Goal: Task Accomplishment & Management: Complete application form

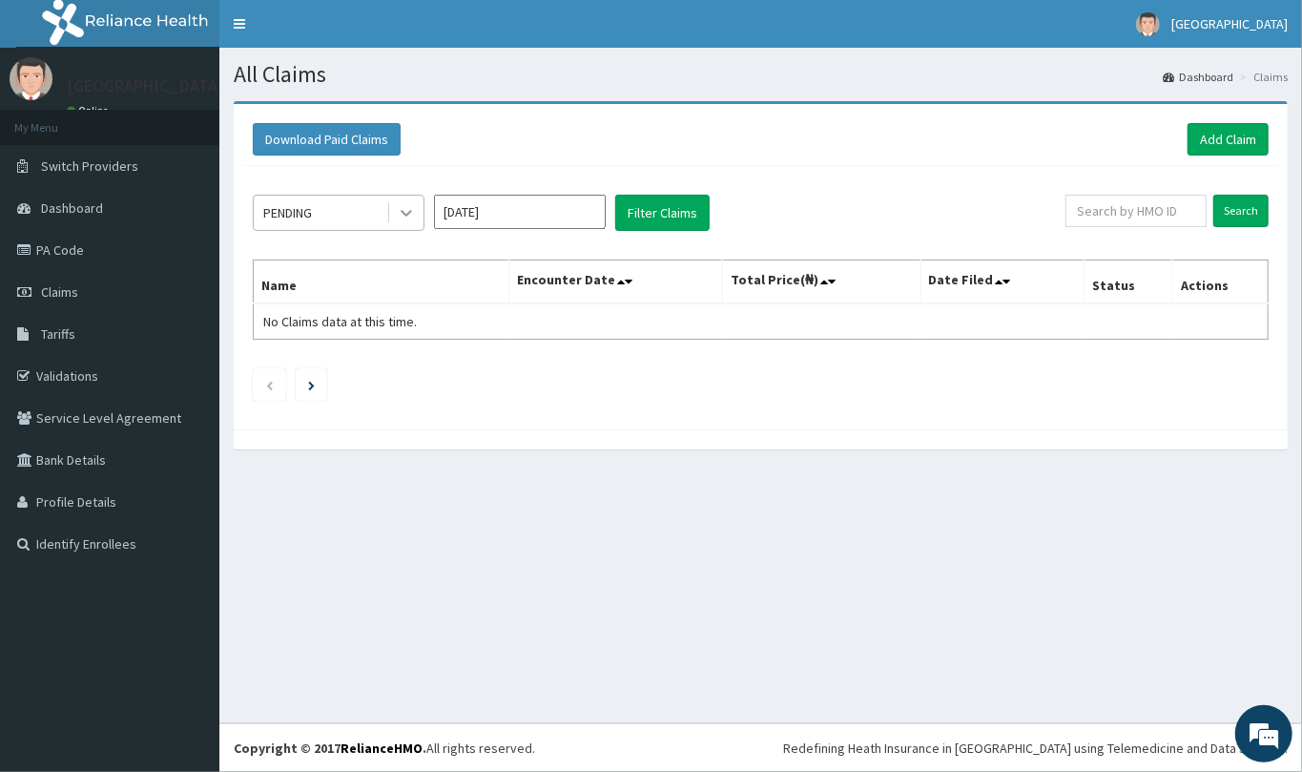
click at [398, 216] on icon at bounding box center [406, 212] width 19 height 19
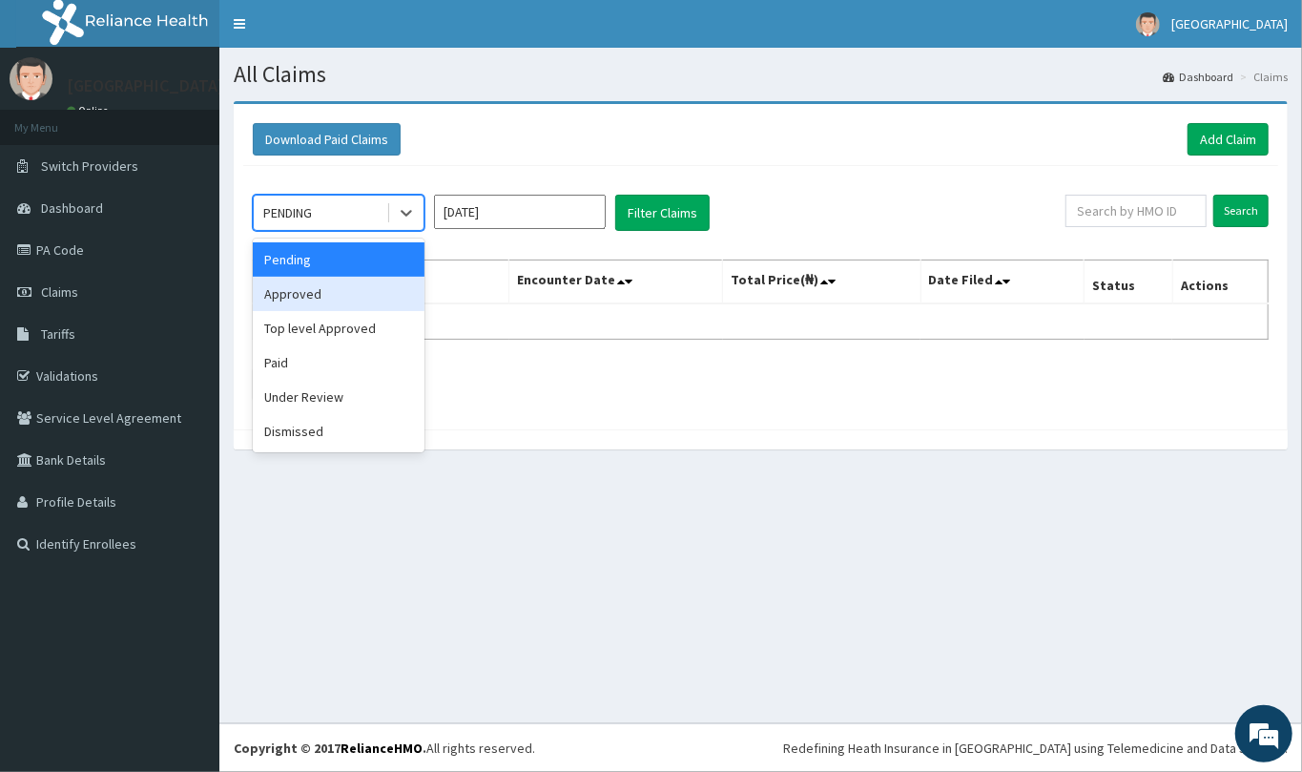
click at [337, 299] on div "Approved" at bounding box center [339, 294] width 172 height 34
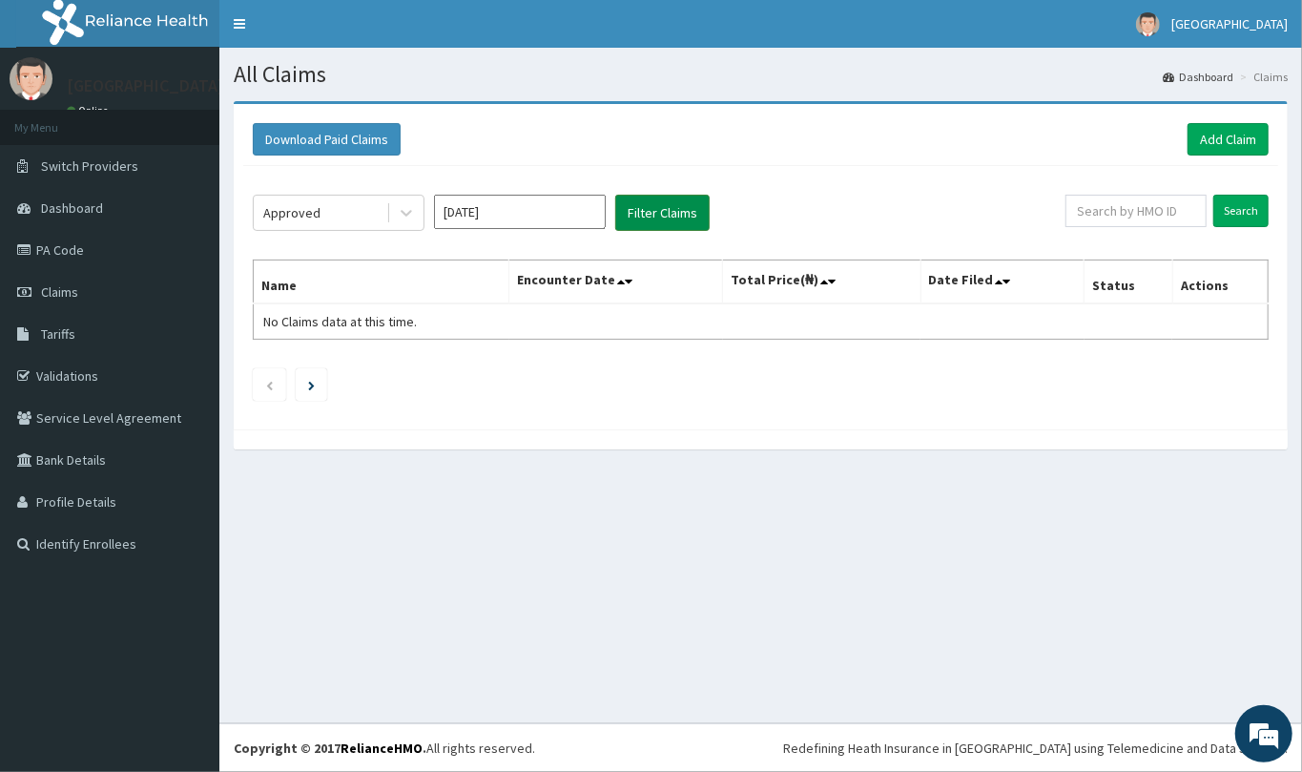
click at [666, 212] on button "Filter Claims" at bounding box center [662, 213] width 94 height 36
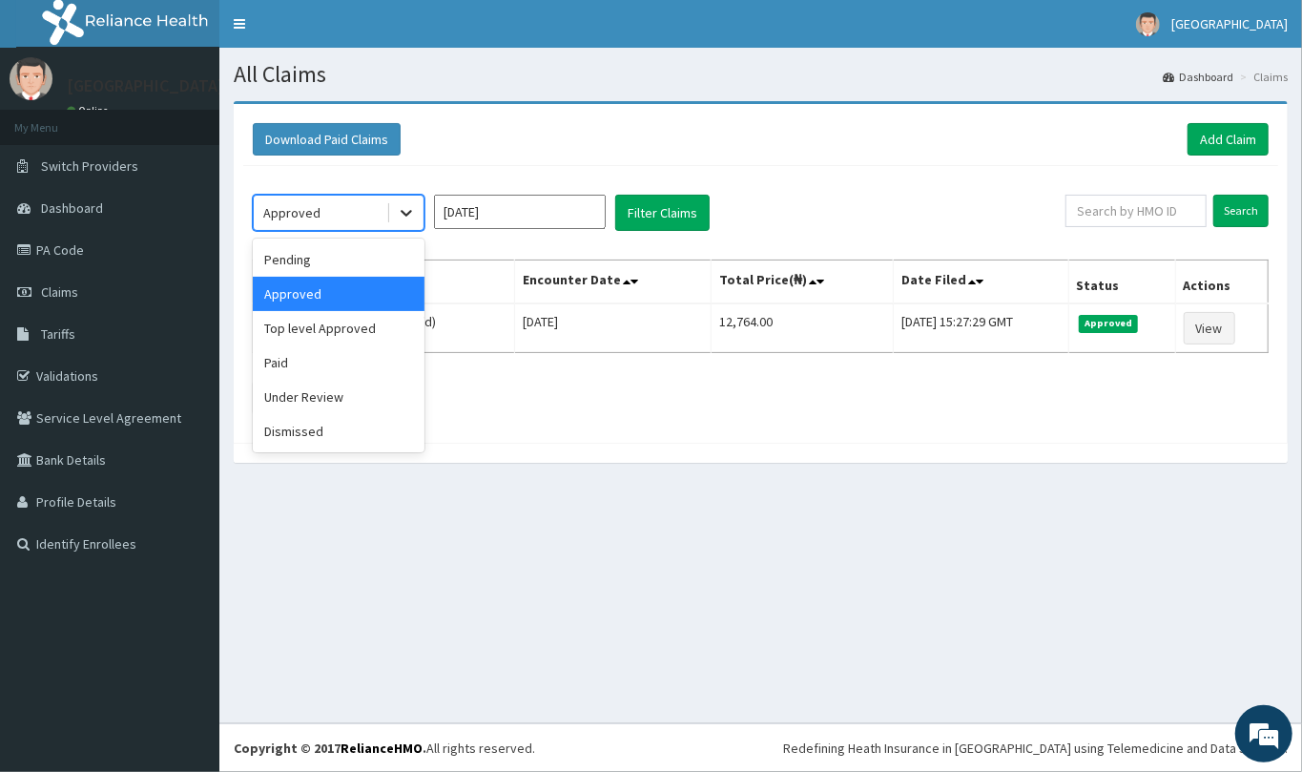
click at [409, 212] on icon at bounding box center [406, 214] width 11 height 7
click at [336, 357] on div "Paid" at bounding box center [339, 362] width 172 height 34
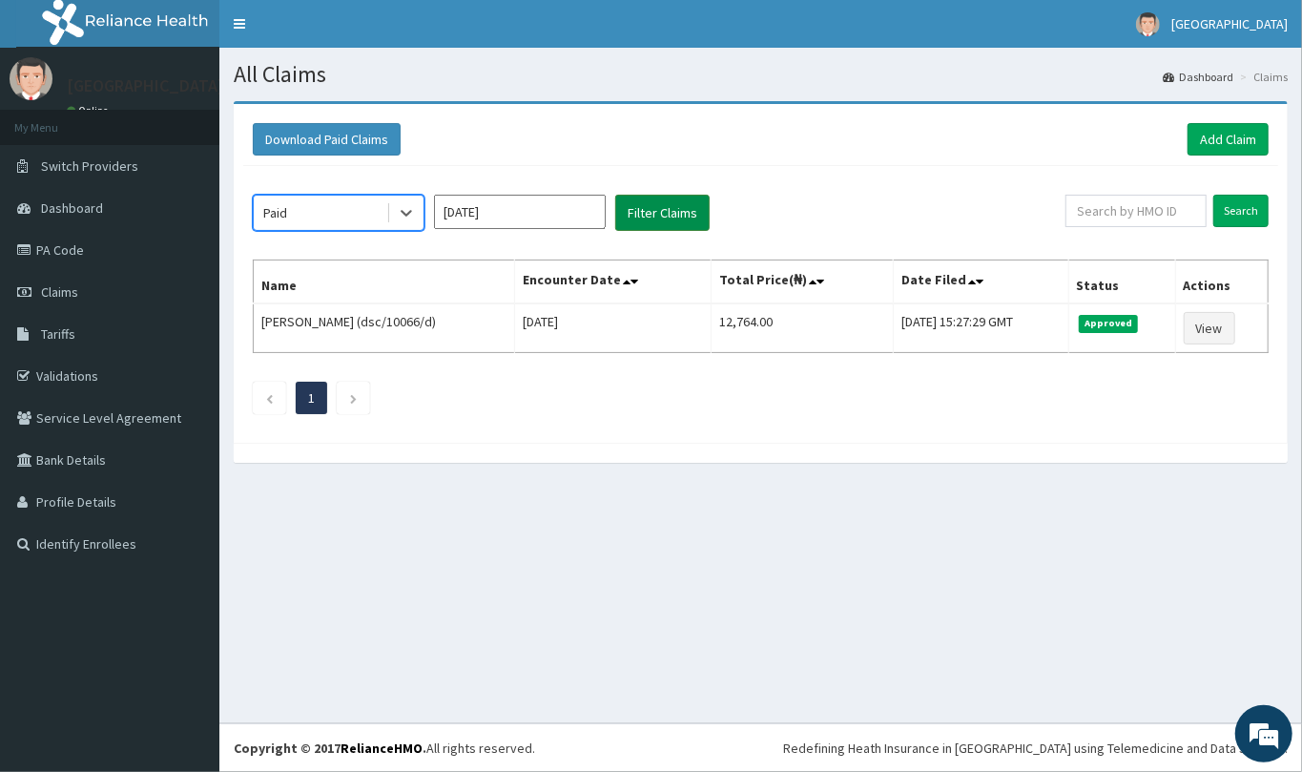
click at [704, 221] on button "Filter Claims" at bounding box center [662, 213] width 94 height 36
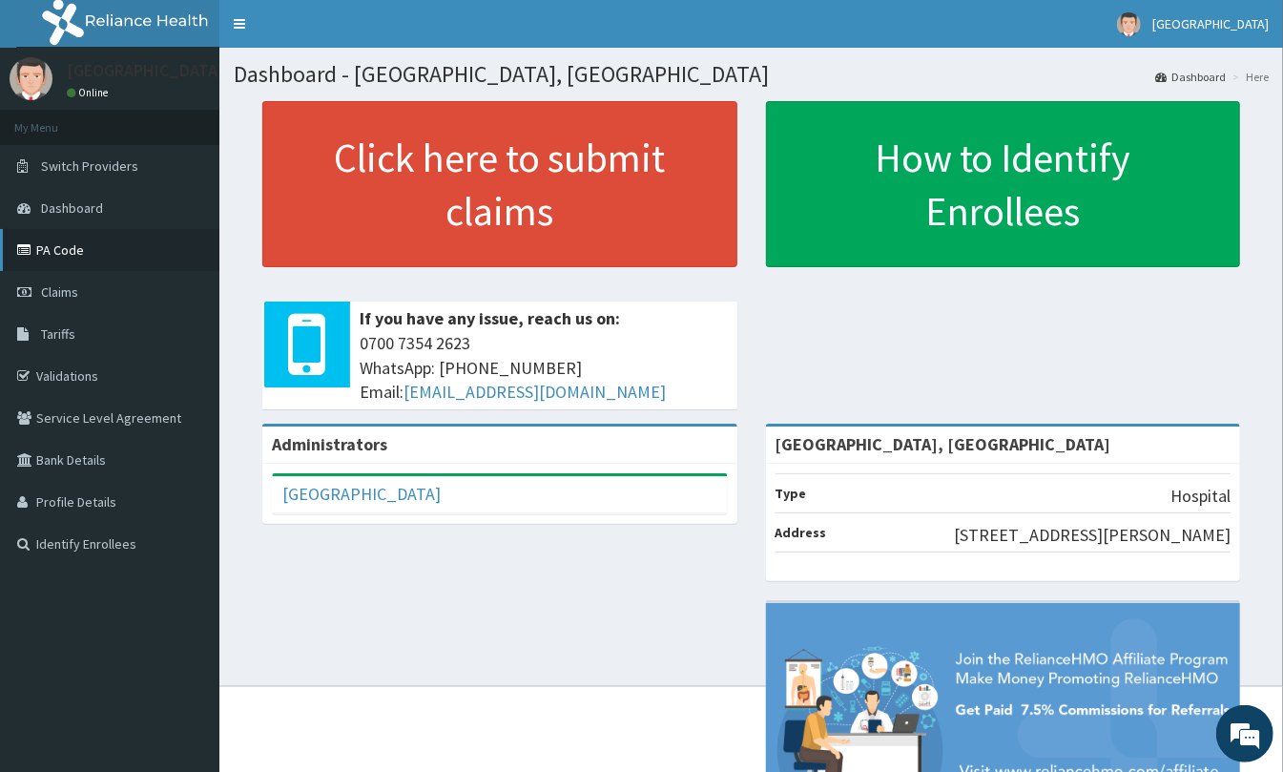
click at [108, 237] on link "PA Code" at bounding box center [109, 250] width 219 height 42
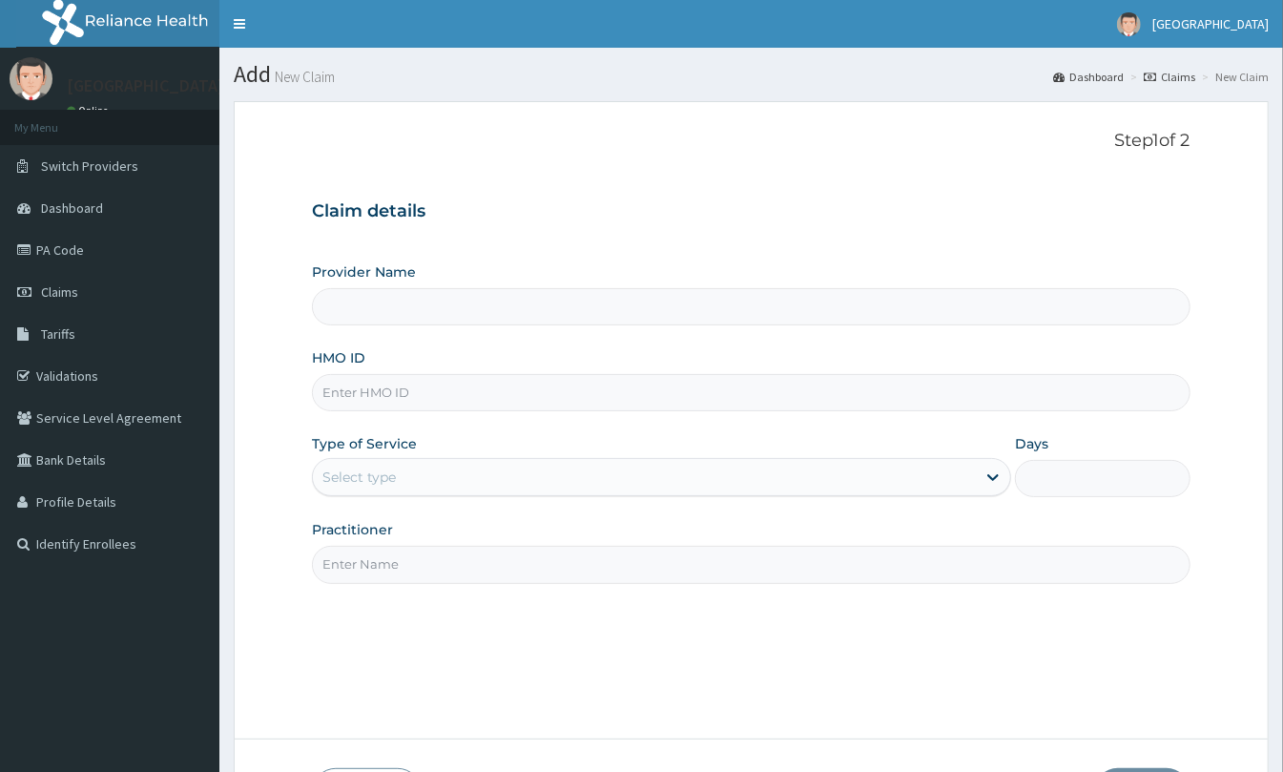
click at [535, 409] on input "HMO ID" at bounding box center [751, 392] width 879 height 37
type input "St Mary'S Specialist Hospital, Ojodu"
type input "M"
type input "LIM/10071/B"
drag, startPoint x: 501, startPoint y: 464, endPoint x: 493, endPoint y: 473, distance: 12.2
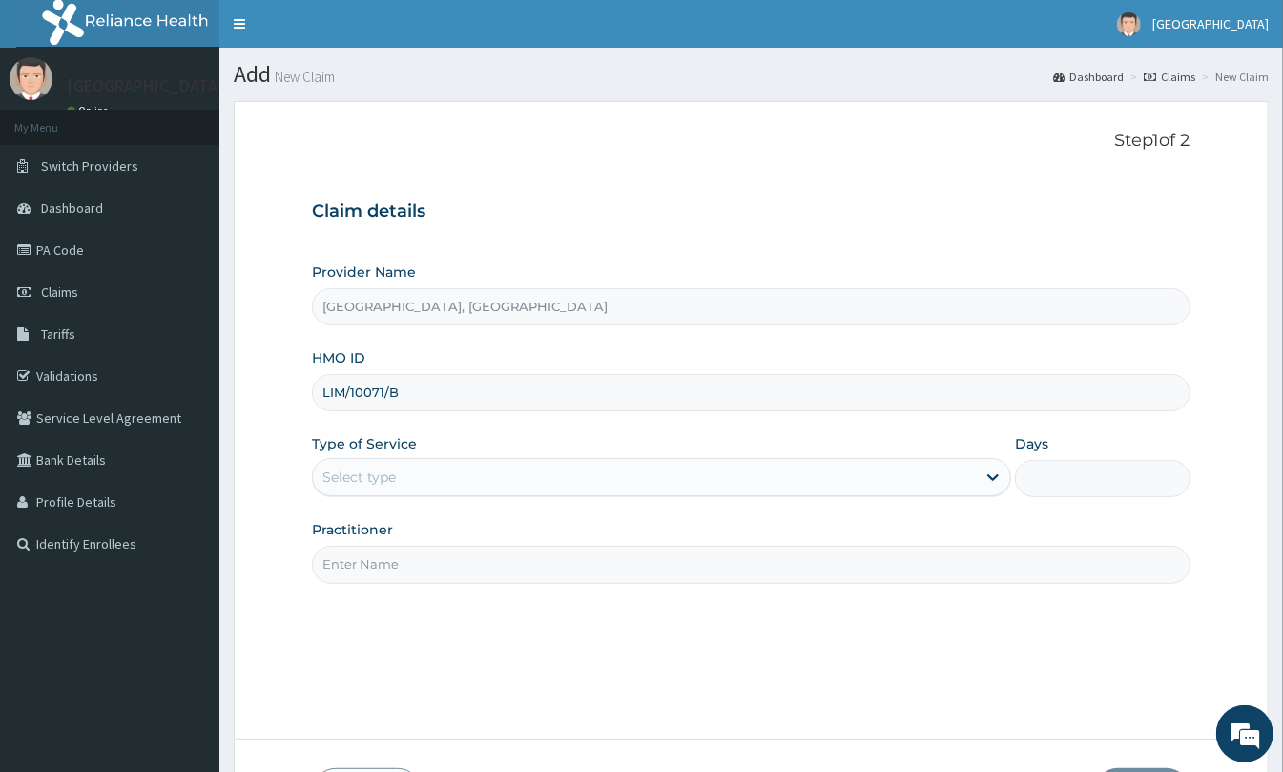
click at [498, 467] on div "Select type" at bounding box center [644, 477] width 663 height 31
click at [380, 583] on input "Practitioner" at bounding box center [751, 564] width 879 height 37
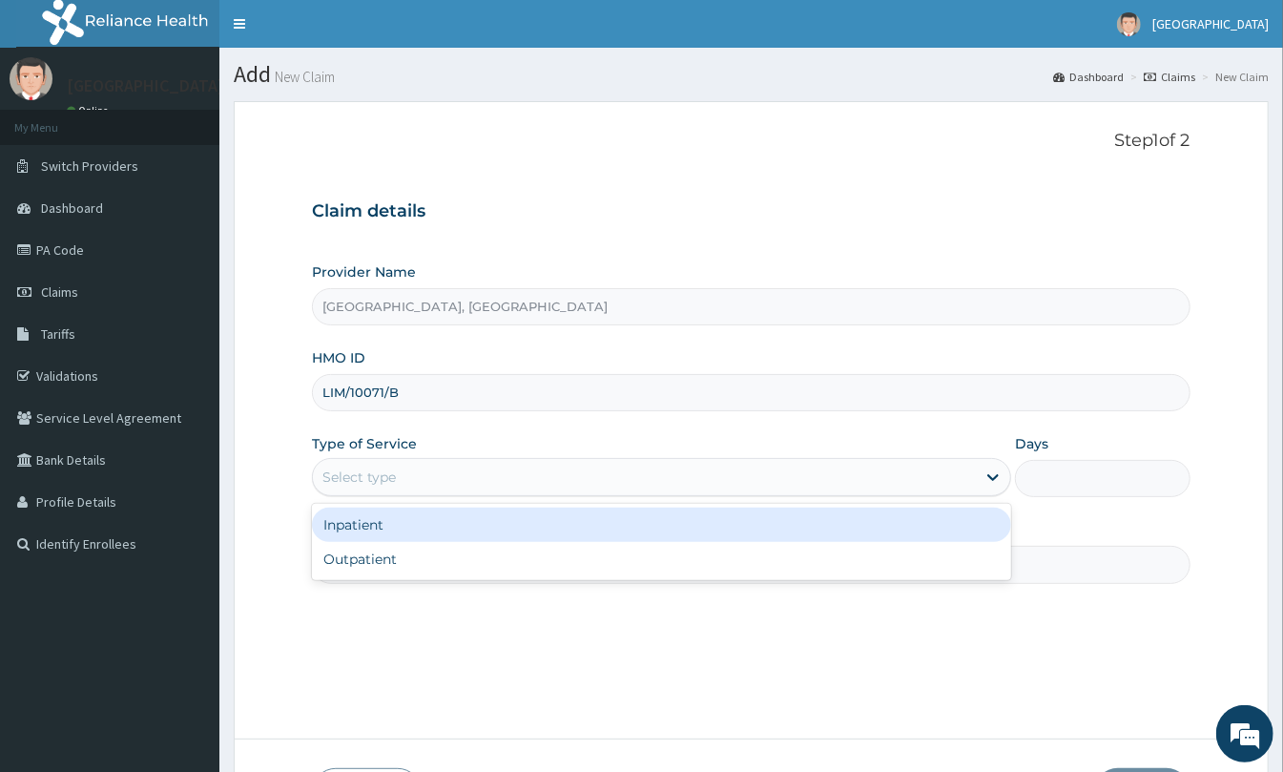
click at [421, 487] on div "Select type" at bounding box center [644, 477] width 663 height 31
click at [406, 523] on div "Inpatient" at bounding box center [661, 525] width 699 height 34
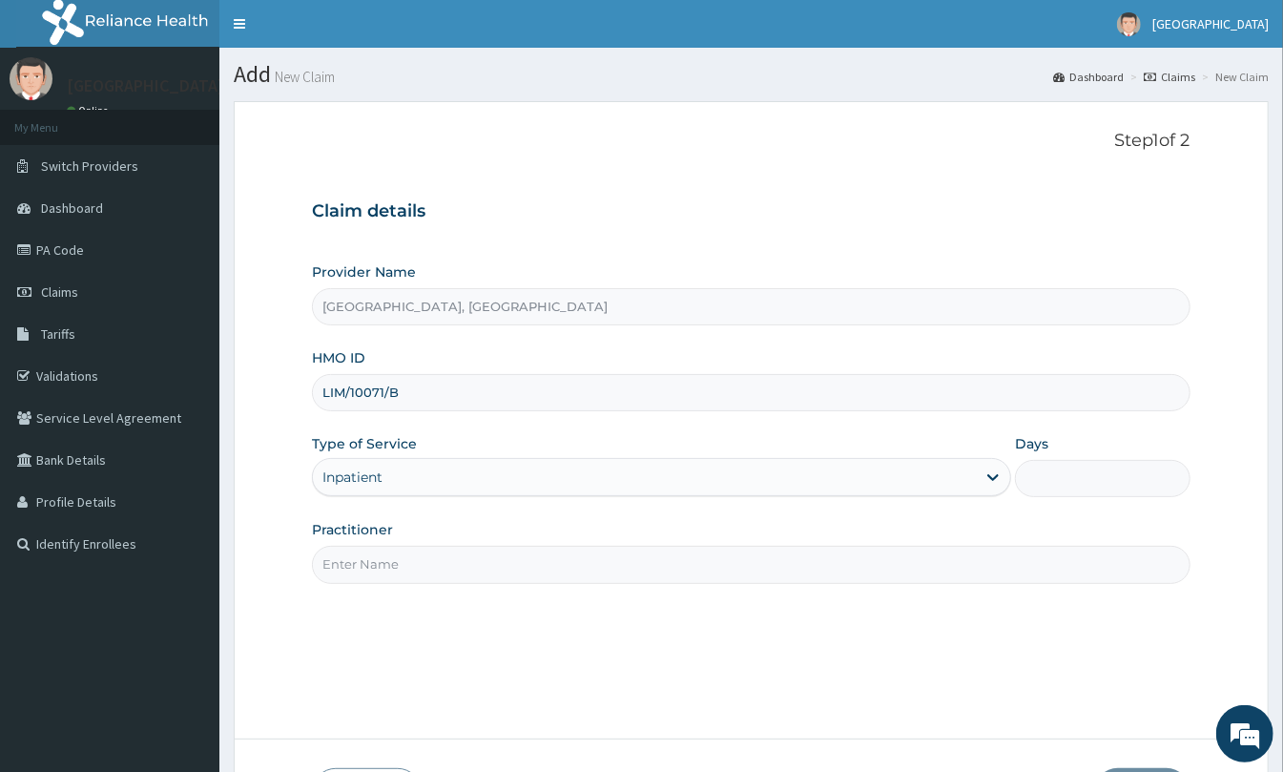
drag, startPoint x: 489, startPoint y: 384, endPoint x: 456, endPoint y: 467, distance: 89.1
click at [479, 420] on div "Provider Name St Mary'S Specialist Hospital, Ojodu HMO ID LIM/10071/B Type of S…" at bounding box center [751, 422] width 879 height 321
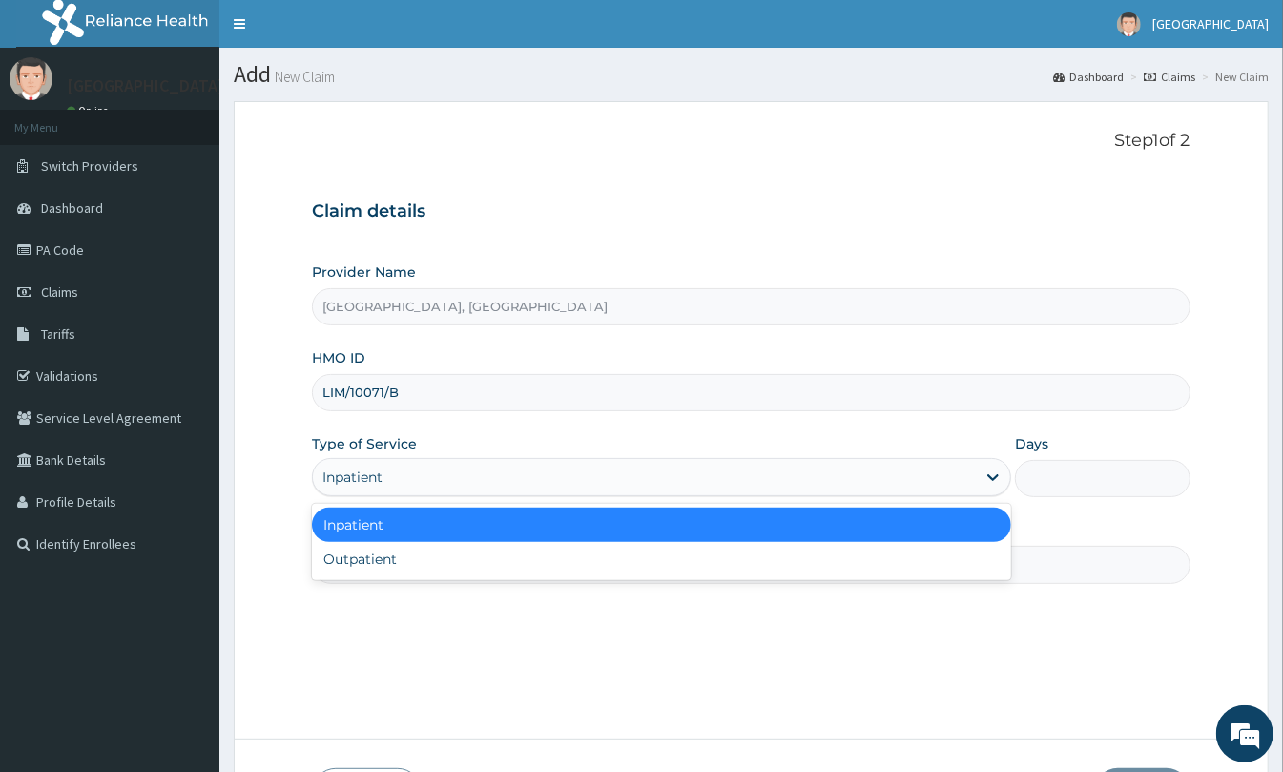
click at [447, 478] on div "Inpatient" at bounding box center [644, 477] width 663 height 31
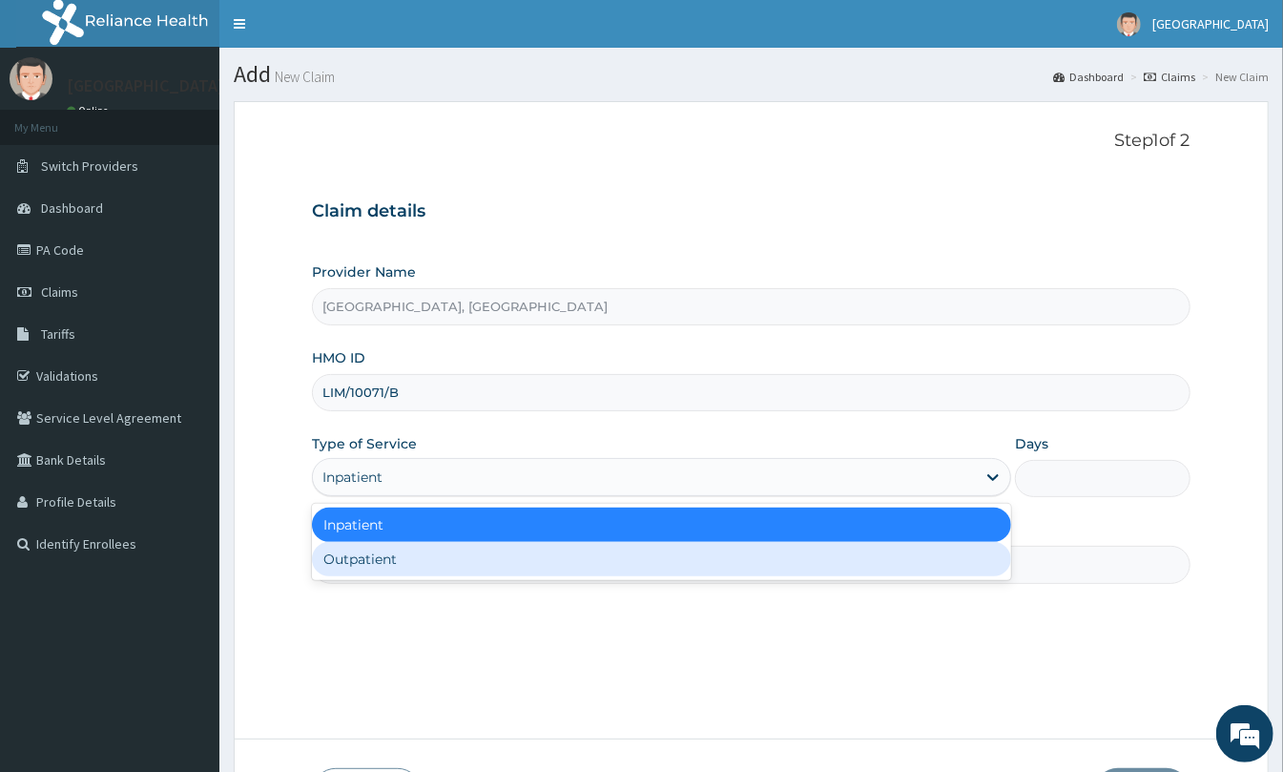
click at [497, 555] on div "Outpatient" at bounding box center [661, 559] width 699 height 34
type input "1"
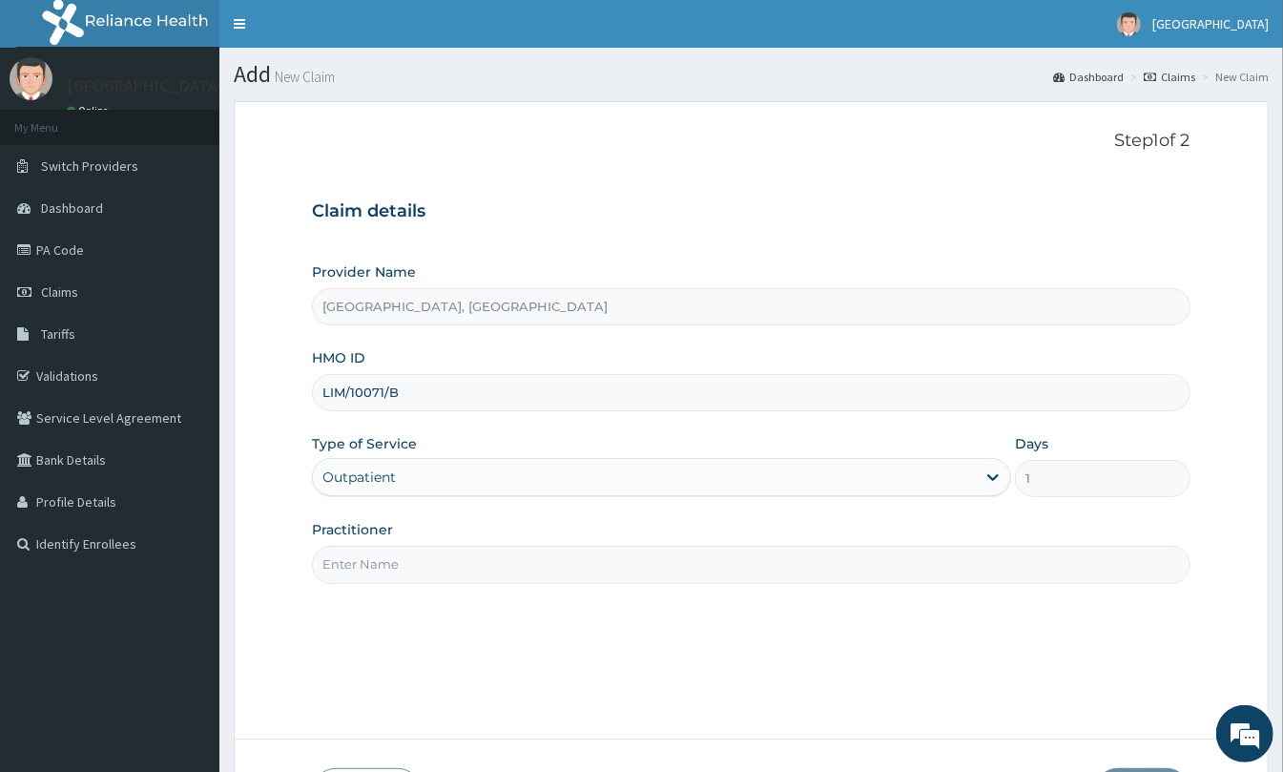
click at [432, 558] on input "Practitioner" at bounding box center [751, 564] width 879 height 37
type input "DR KEN"
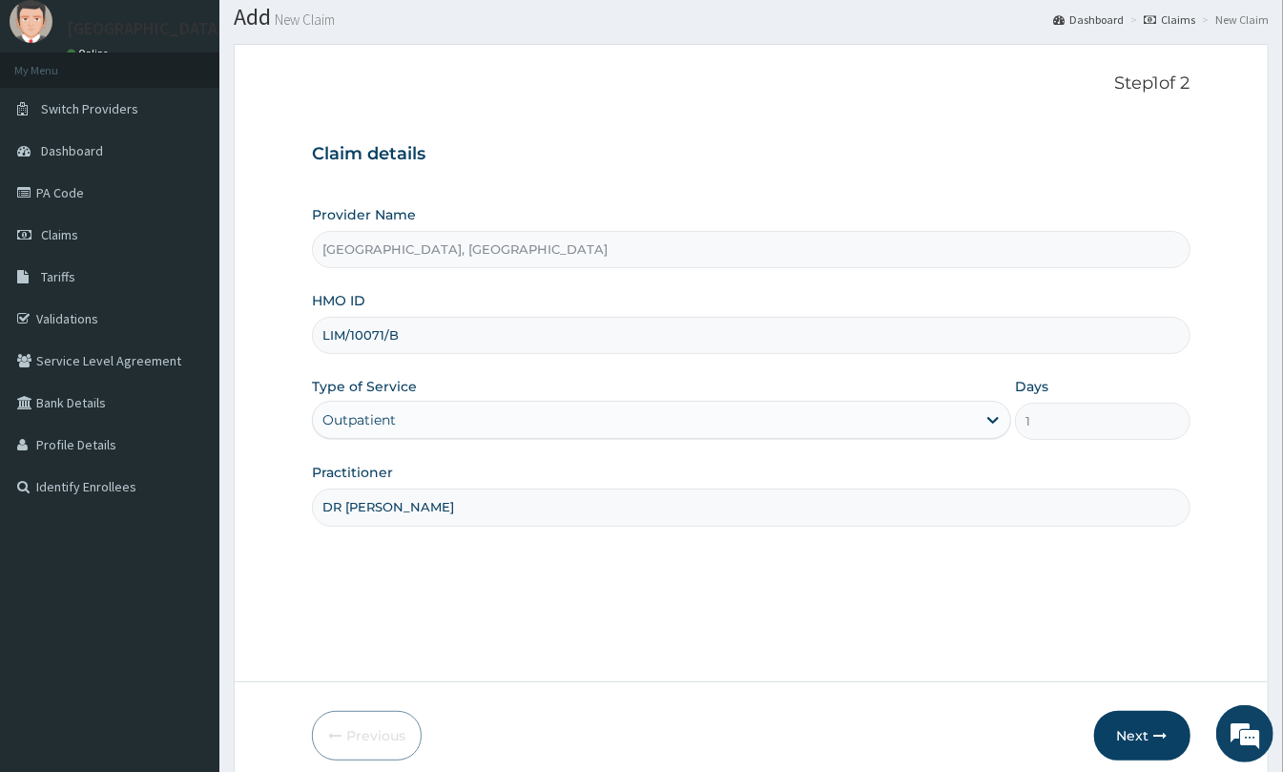
scroll to position [139, 0]
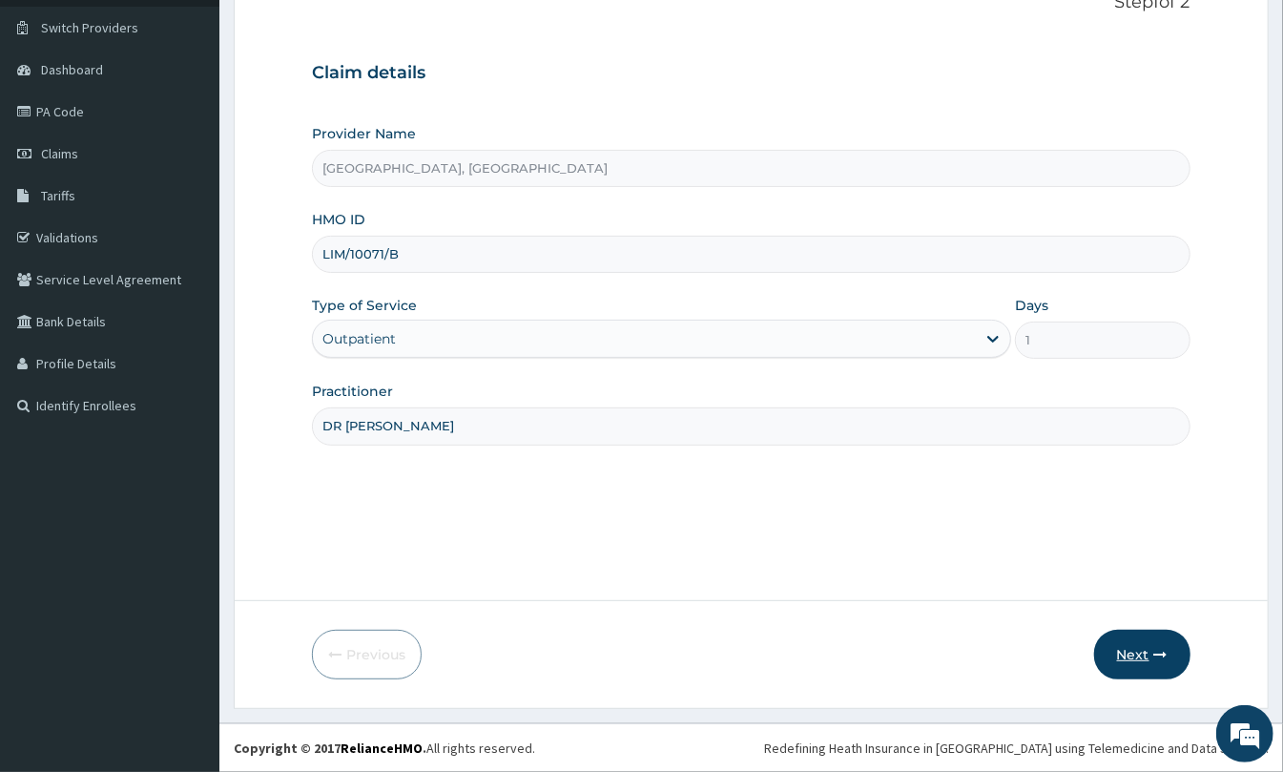
click at [1142, 653] on button "Next" at bounding box center [1142, 655] width 96 height 50
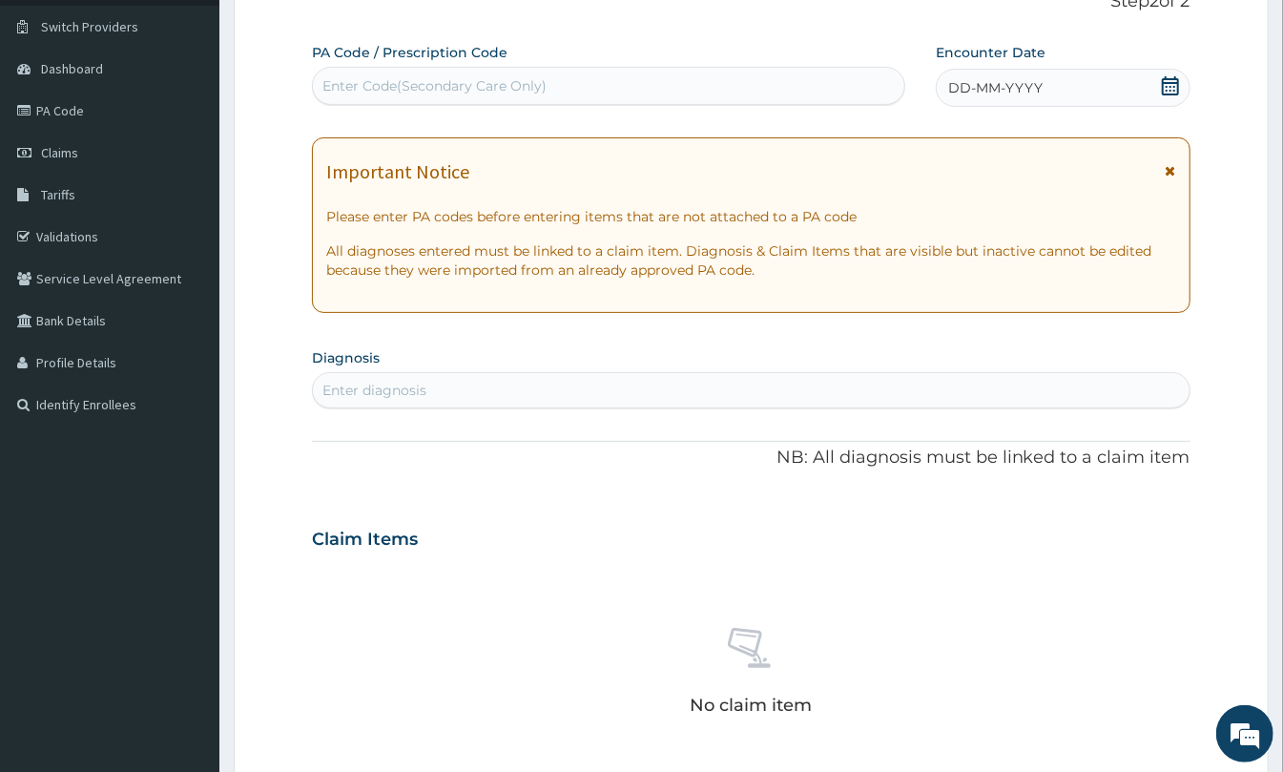
click at [715, 92] on div "Enter Code(Secondary Care Only)" at bounding box center [609, 86] width 592 height 31
paste input "PA/D83EE4"
type input "PA/D83EE4"
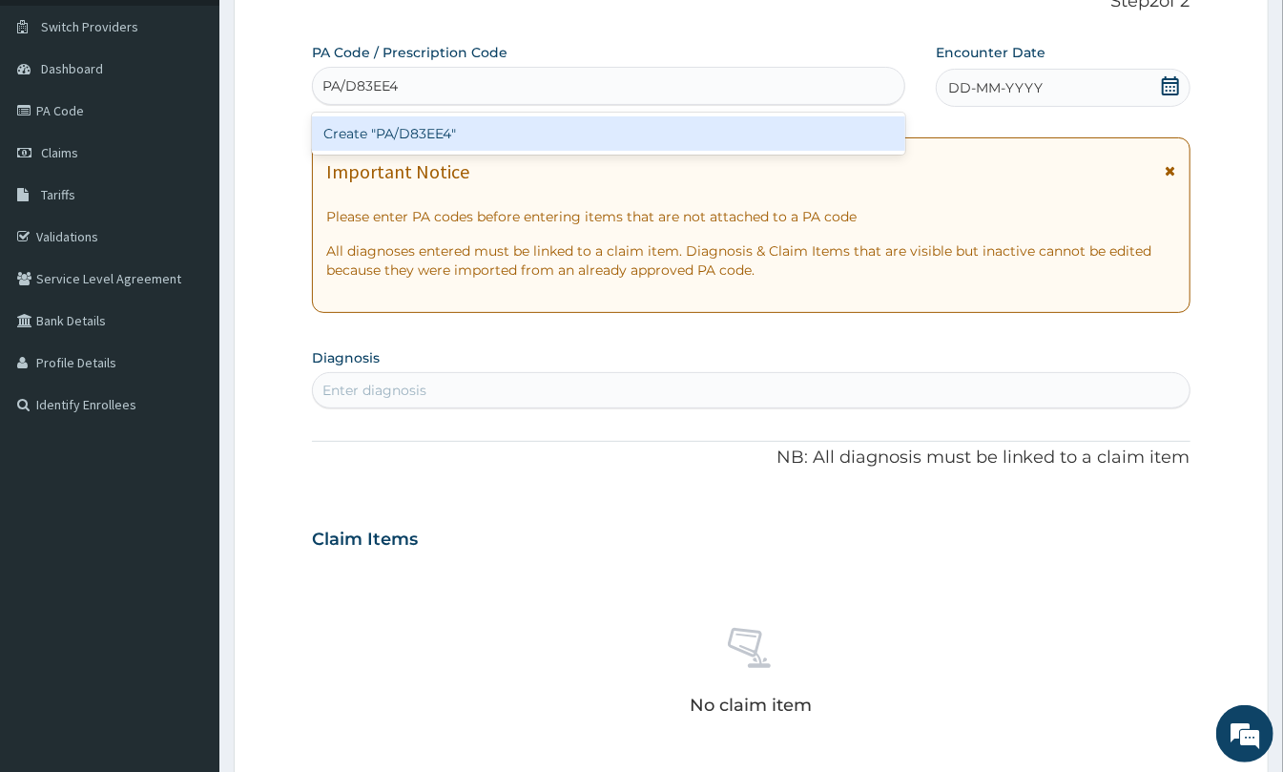
click at [664, 126] on div "Create "PA/D83EE4"" at bounding box center [608, 133] width 593 height 34
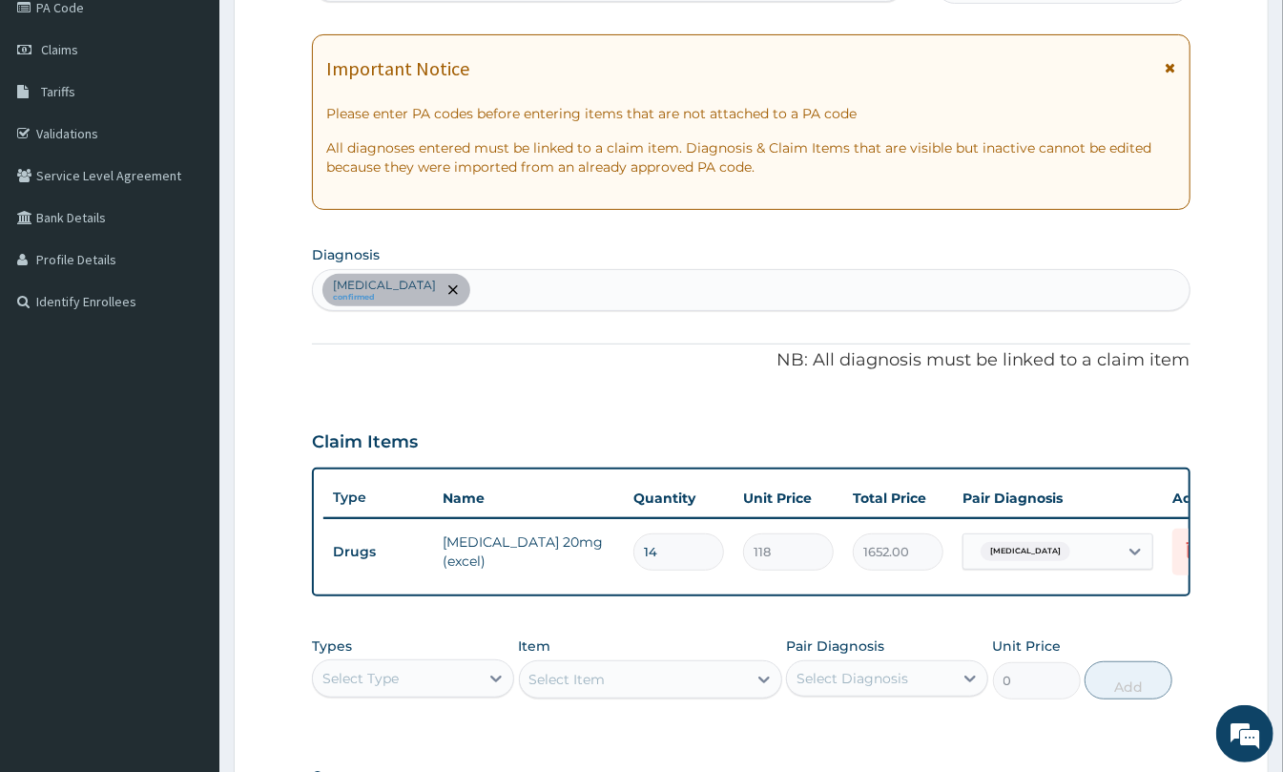
scroll to position [532, 0]
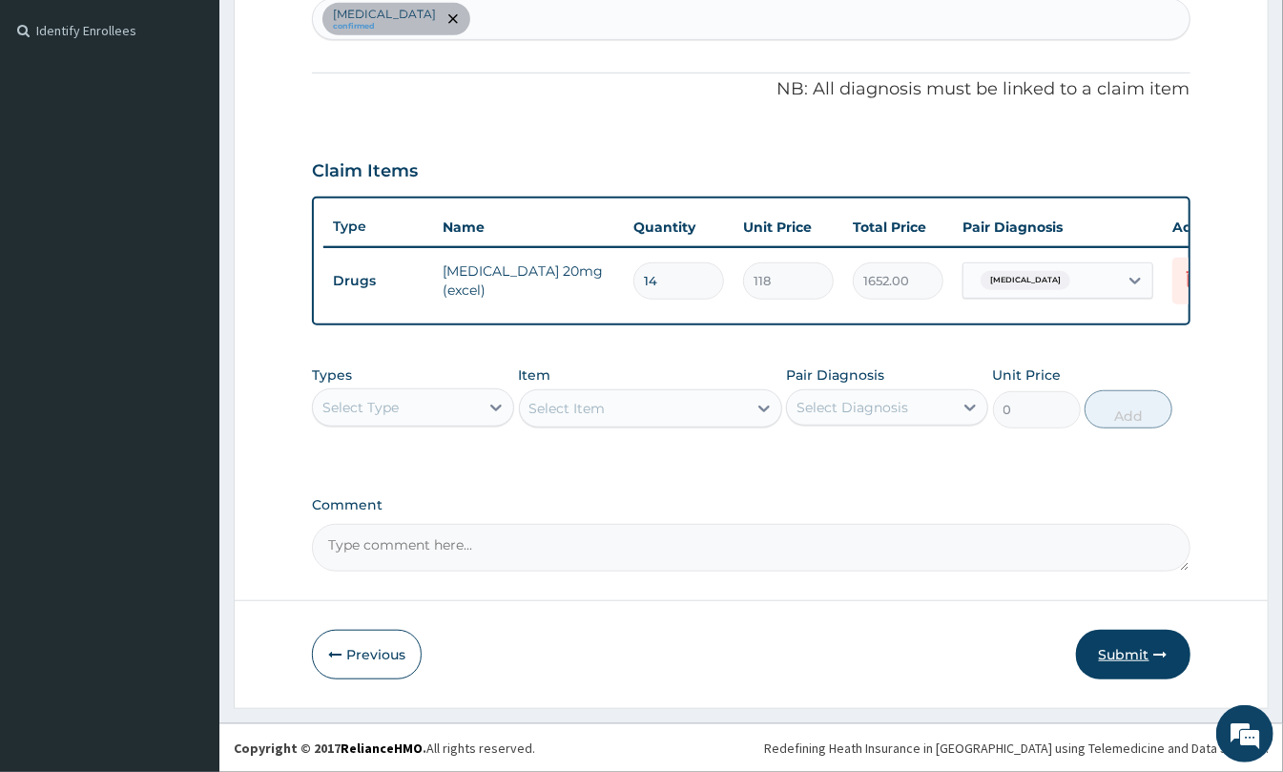
click at [1146, 645] on button "Submit" at bounding box center [1133, 655] width 114 height 50
